Goal: Find specific page/section: Find specific page/section

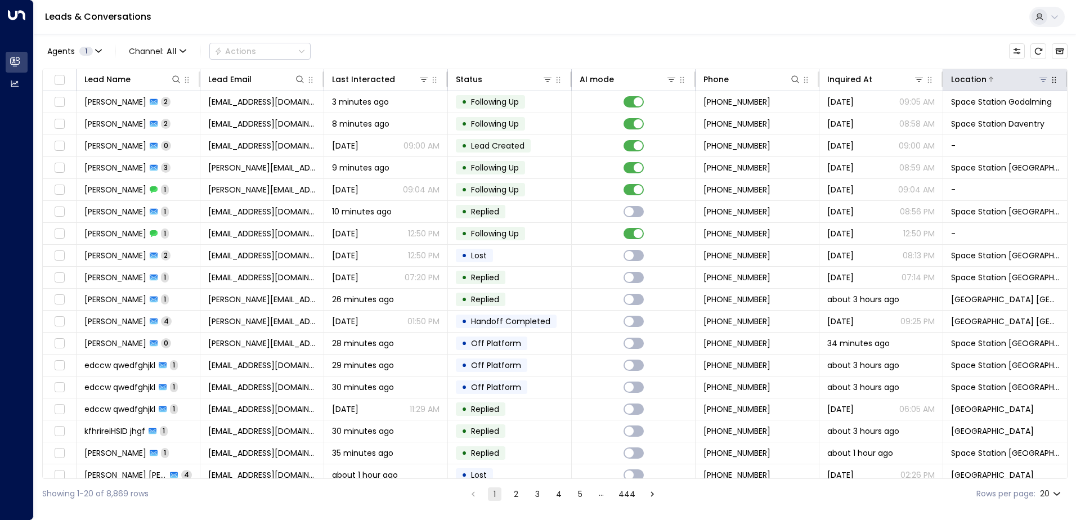
click at [1038, 78] on button at bounding box center [1043, 79] width 11 height 11
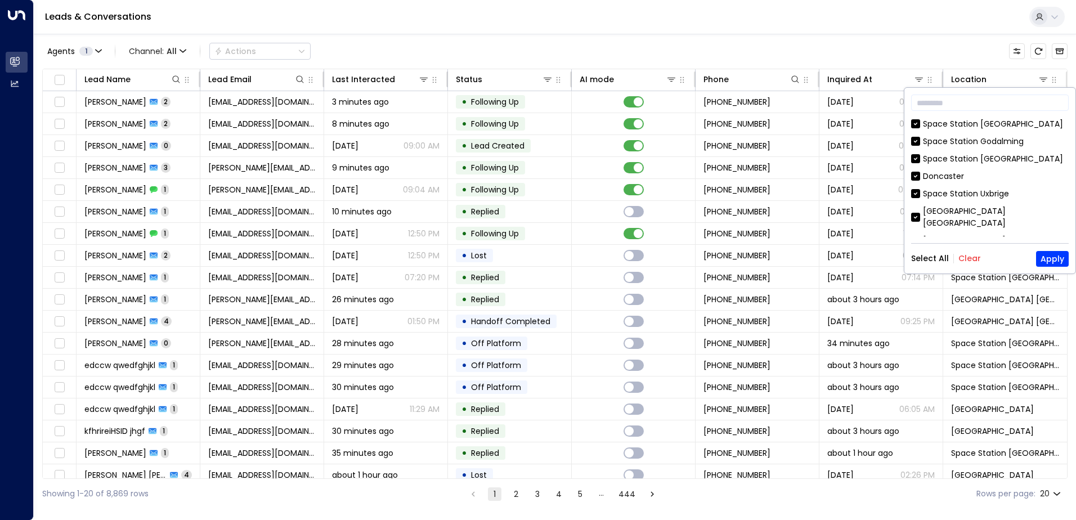
click at [966, 261] on button "Clear" at bounding box center [969, 258] width 23 height 9
click at [934, 235] on div "[GEOGRAPHIC_DATA] [GEOGRAPHIC_DATA]" at bounding box center [996, 247] width 146 height 24
click at [1058, 257] on button "Apply" at bounding box center [1052, 259] width 33 height 16
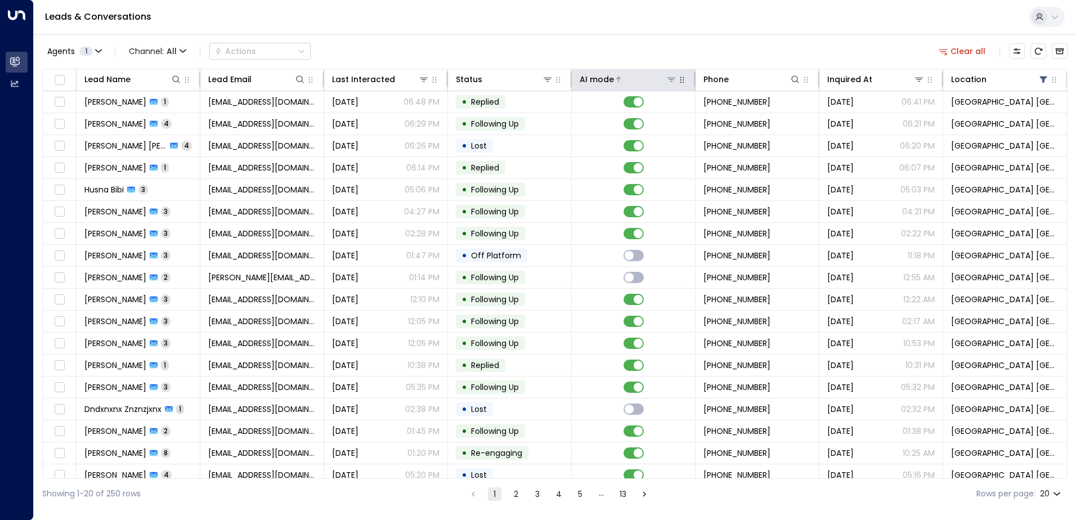
click at [667, 76] on icon at bounding box center [671, 79] width 9 height 9
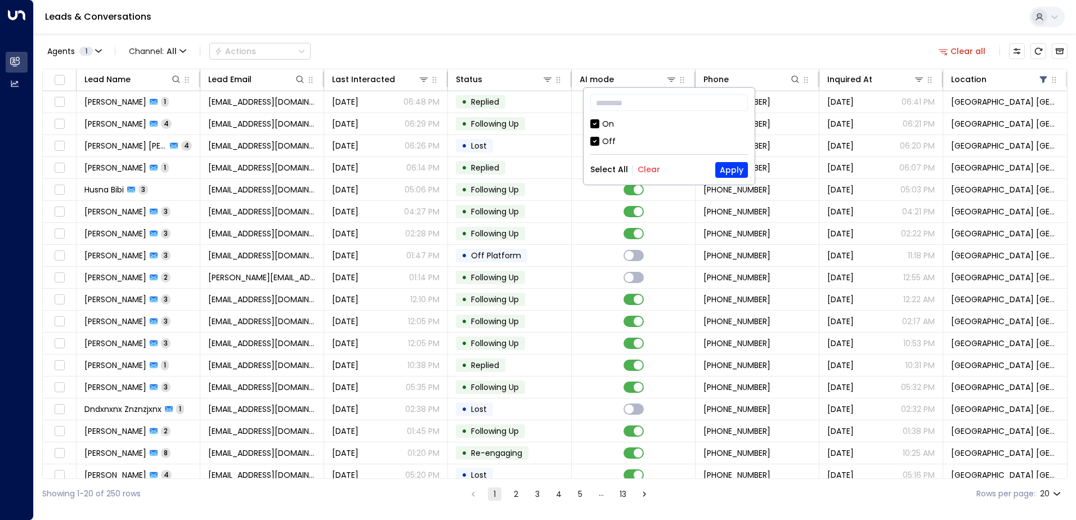
click at [600, 145] on div "Off" at bounding box center [669, 142] width 158 height 12
click at [716, 170] on button "Apply" at bounding box center [731, 170] width 33 height 16
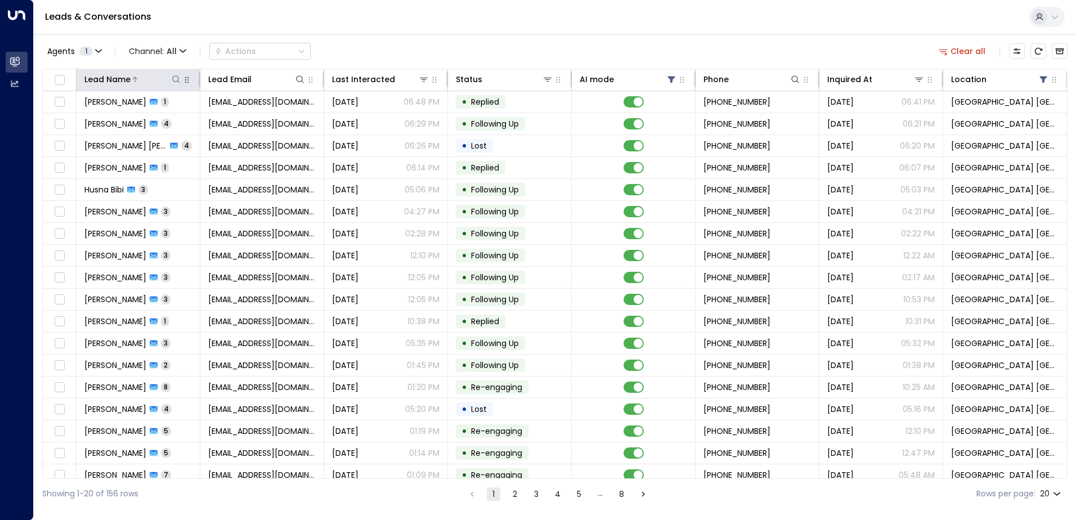
click at [177, 79] on icon at bounding box center [176, 79] width 9 height 9
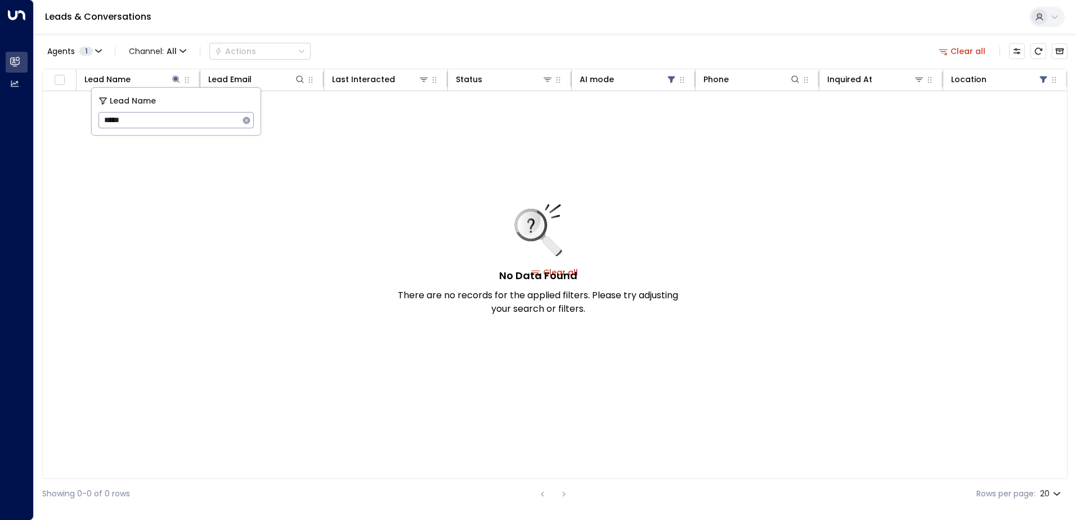
drag, startPoint x: 142, startPoint y: 119, endPoint x: 82, endPoint y: 126, distance: 61.2
click at [82, 126] on body "Overview Leads & Conversations Leads & Conversations Analytics Analytics Leads …" at bounding box center [538, 254] width 1076 height 509
type input "*"
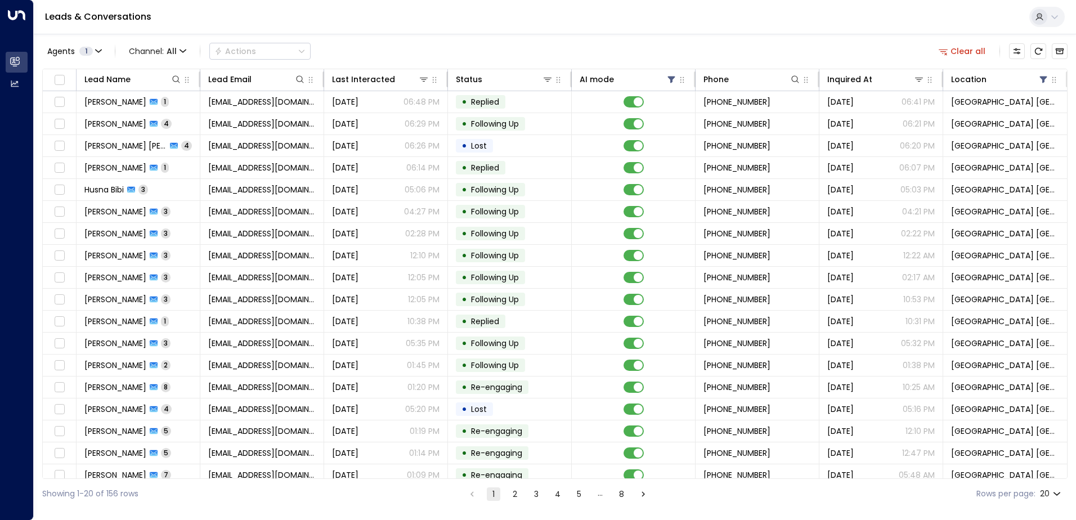
click at [379, 27] on div "Leads & Conversations" at bounding box center [555, 17] width 1042 height 34
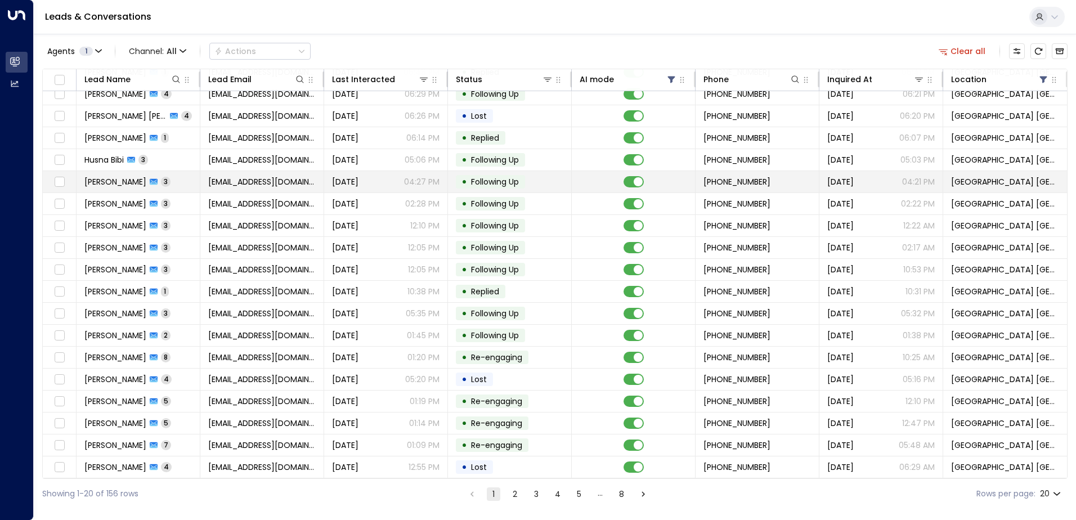
scroll to position [55, 0]
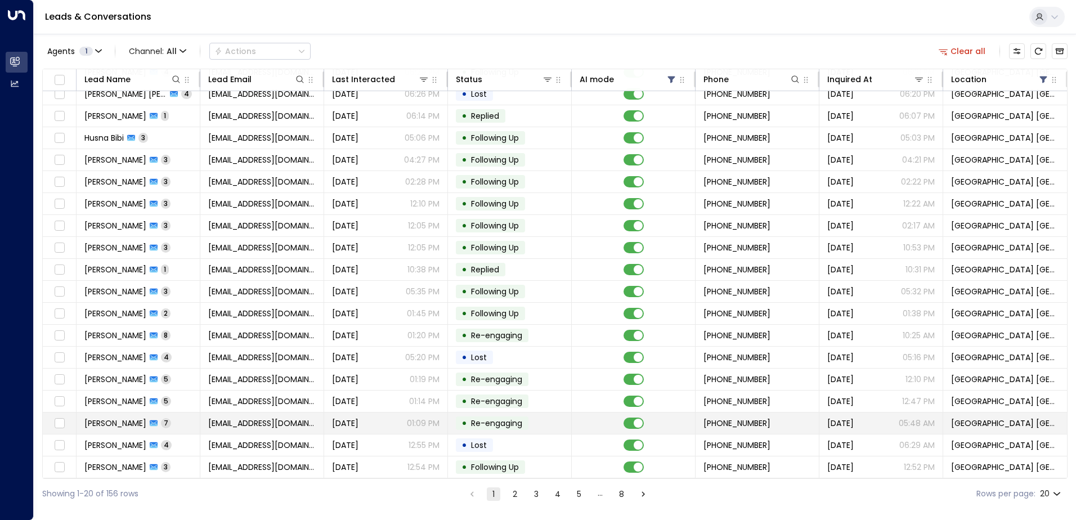
click at [257, 424] on span "[EMAIL_ADDRESS][DOMAIN_NAME]" at bounding box center [261, 423] width 107 height 11
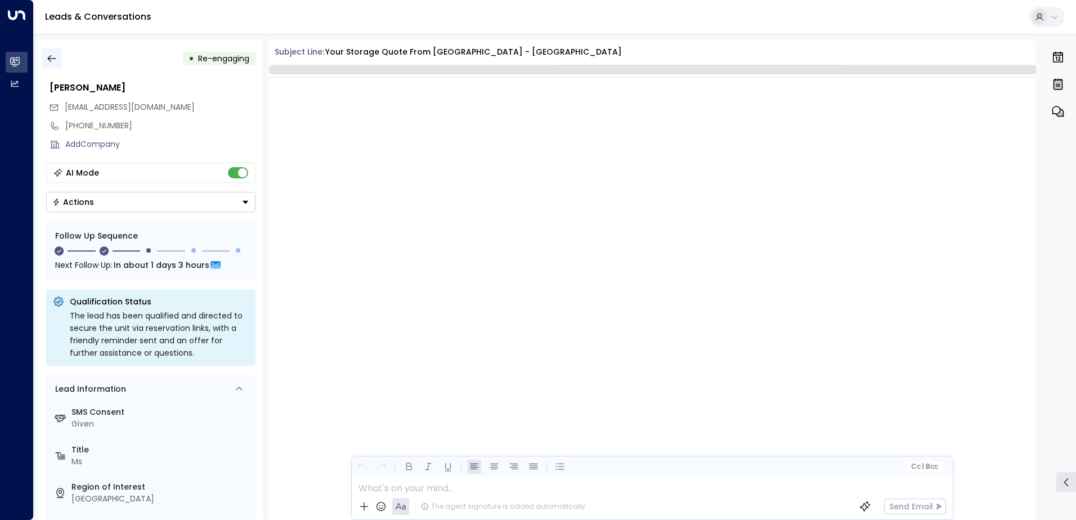
scroll to position [2351, 0]
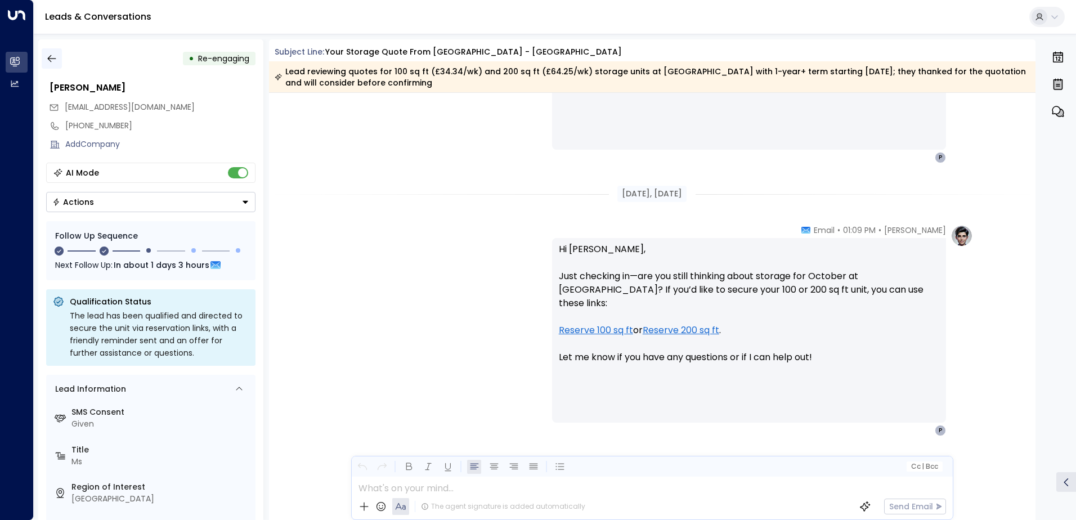
click at [46, 54] on icon "button" at bounding box center [51, 58] width 11 height 11
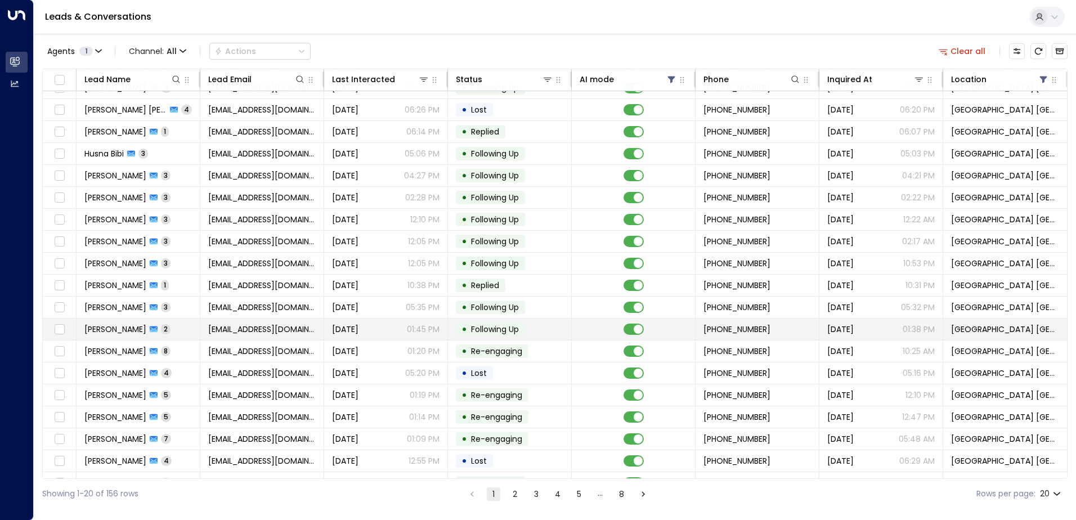
scroll to position [55, 0]
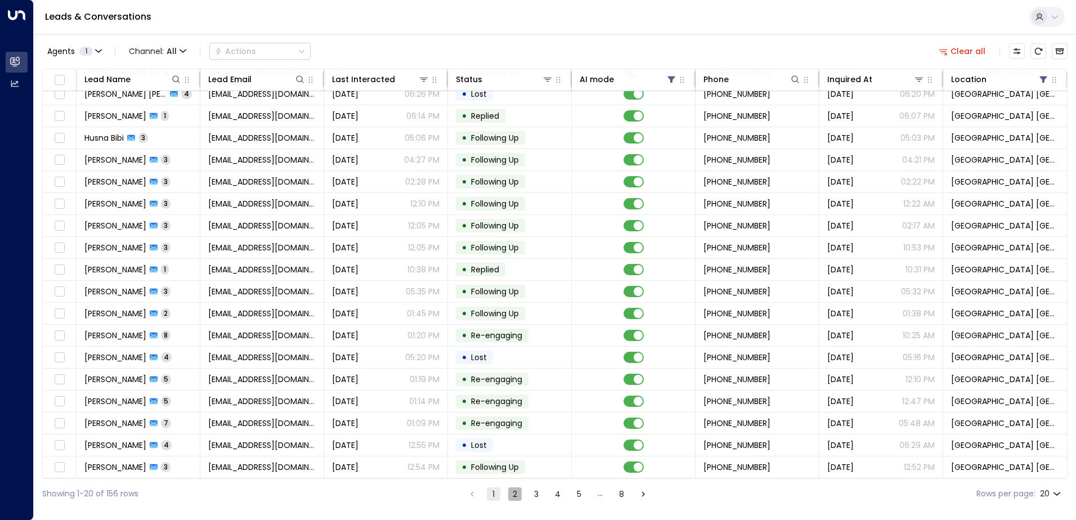
click at [512, 489] on button "2" at bounding box center [515, 494] width 14 height 14
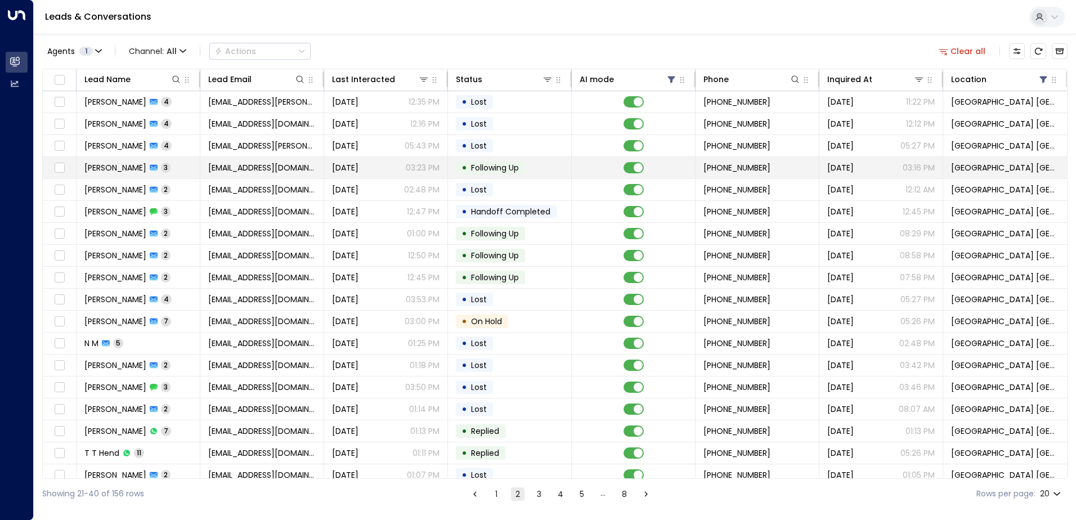
click at [199, 172] on td "[PERSON_NAME] 3" at bounding box center [139, 167] width 124 height 21
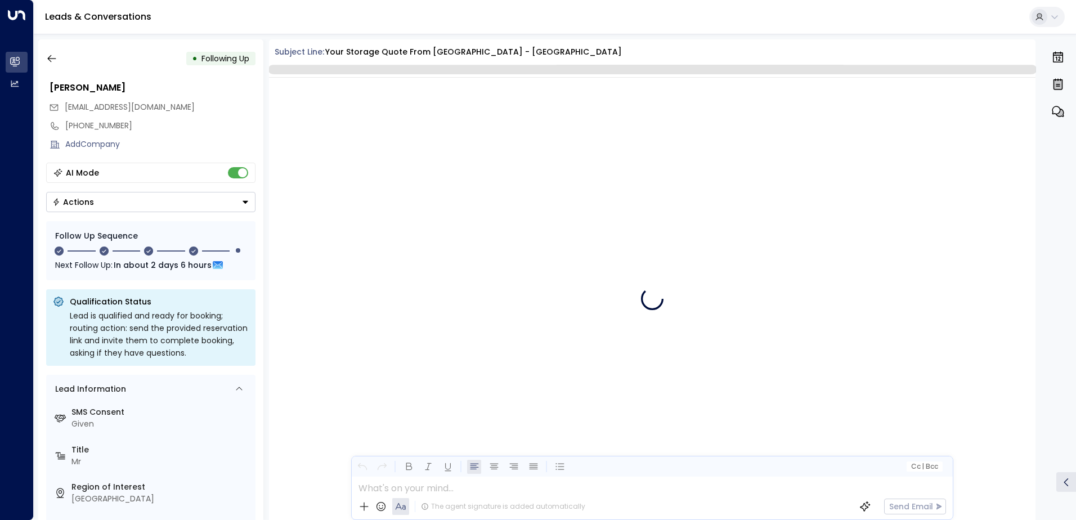
scroll to position [1543, 0]
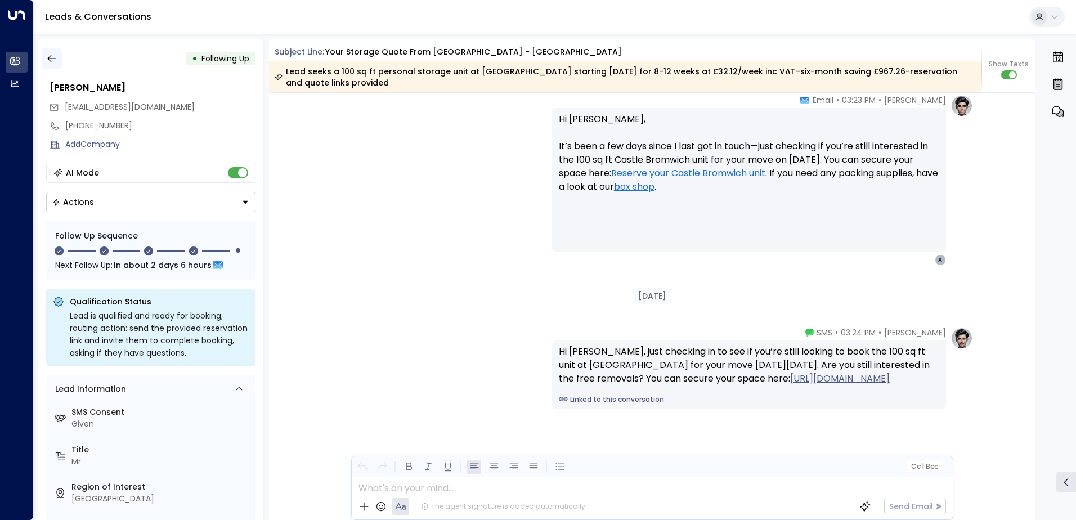
click at [47, 55] on icon "button" at bounding box center [51, 58] width 11 height 11
